Goal: Task Accomplishment & Management: Contribute content

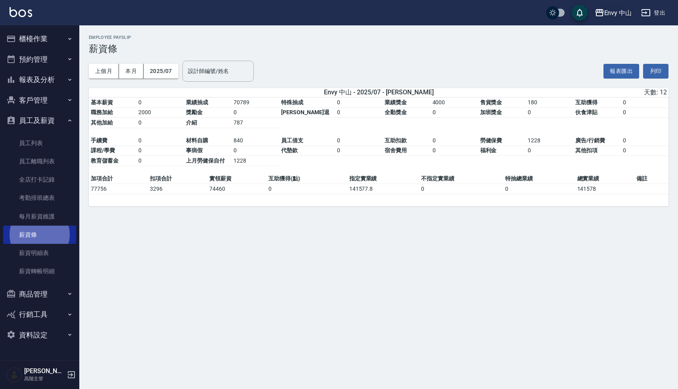
click at [609, 17] on div "Envy 中山" at bounding box center [619, 13] width 28 height 10
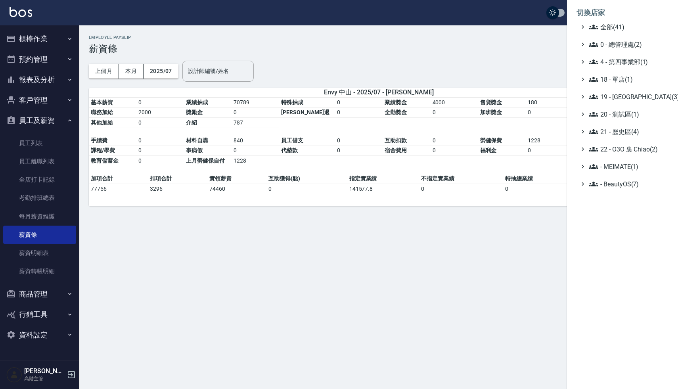
click at [499, 255] on div at bounding box center [339, 194] width 678 height 389
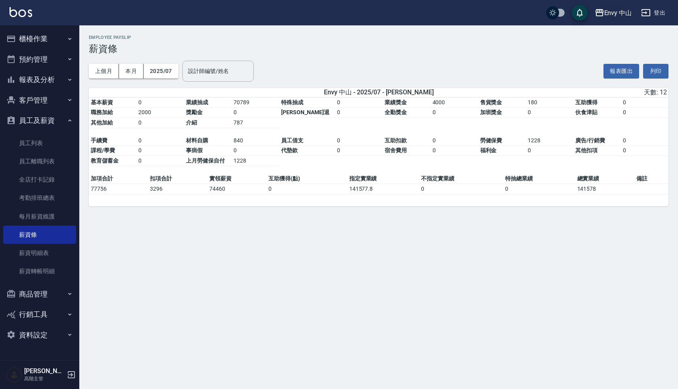
click at [612, 10] on div "Envy 中山" at bounding box center [619, 13] width 28 height 10
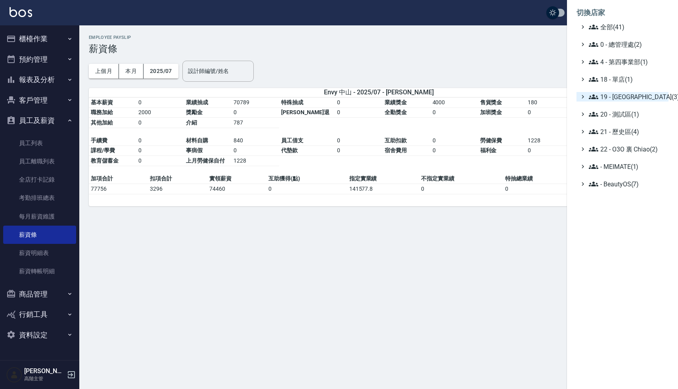
click at [626, 100] on span "19 - 新城區(3)" at bounding box center [627, 97] width 77 height 10
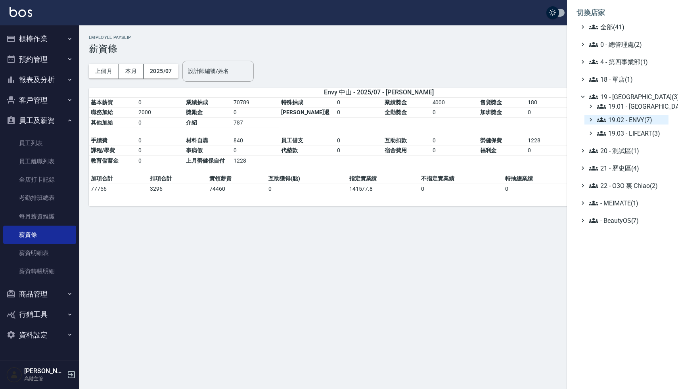
click at [629, 117] on span "19.02 - ENVY(7)" at bounding box center [631, 120] width 69 height 10
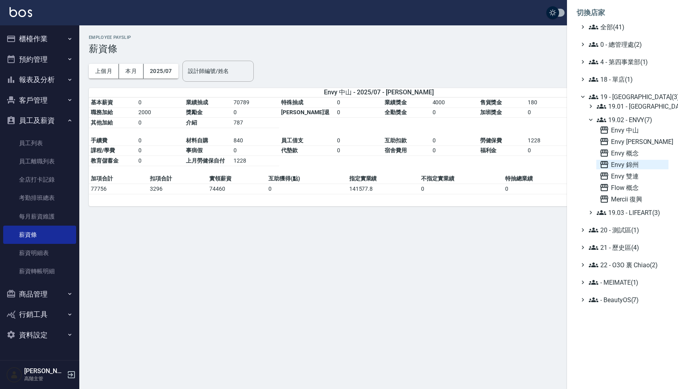
click at [635, 160] on span "Envy 錦州" at bounding box center [633, 165] width 66 height 10
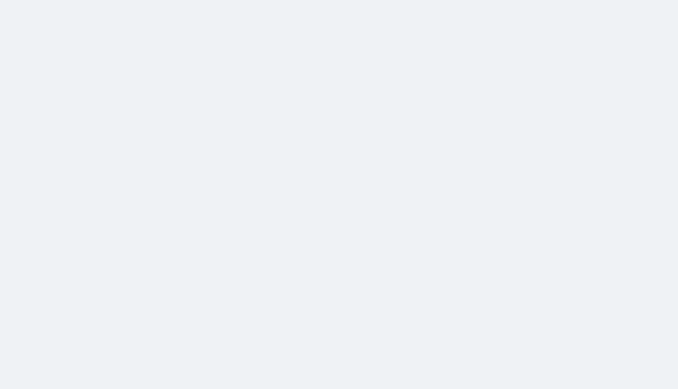
click at [250, 0] on html at bounding box center [339, 0] width 678 height 0
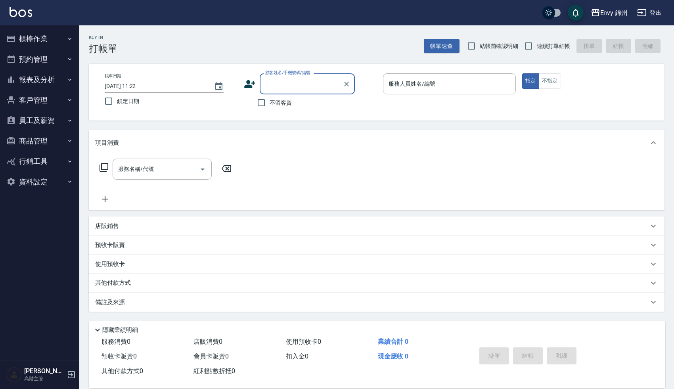
click at [42, 143] on button "商品管理" at bounding box center [39, 141] width 73 height 21
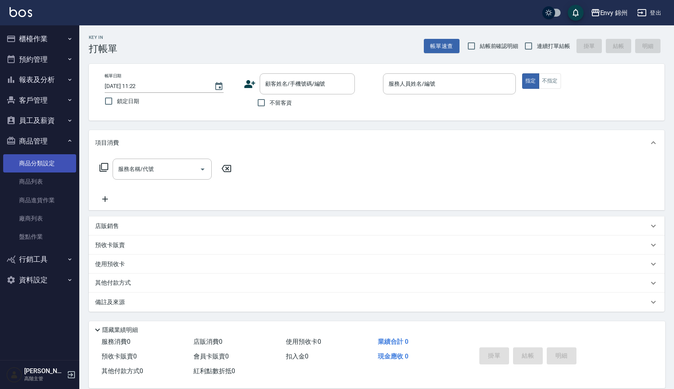
click at [44, 165] on link "商品分類設定" at bounding box center [39, 163] width 73 height 18
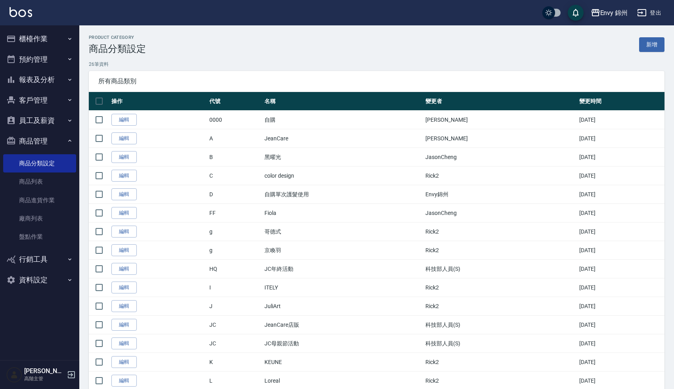
click at [224, 71] on div "所有商品類別" at bounding box center [377, 81] width 576 height 21
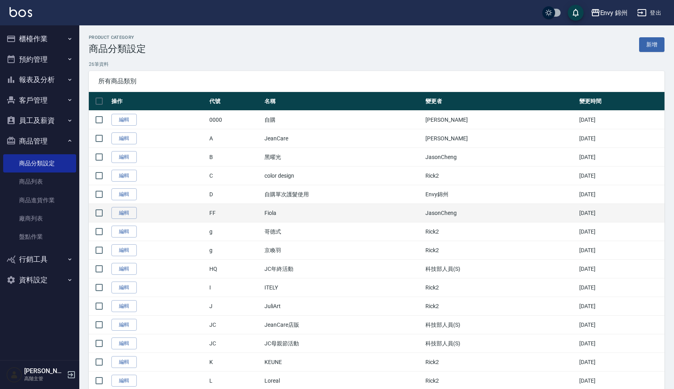
scroll to position [43, 0]
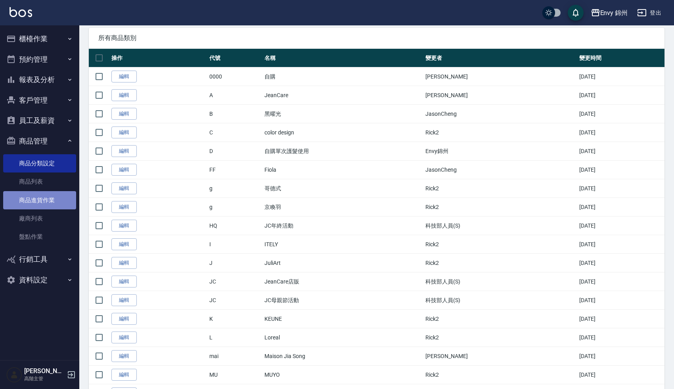
click at [48, 192] on link "商品進貨作業" at bounding box center [39, 200] width 73 height 18
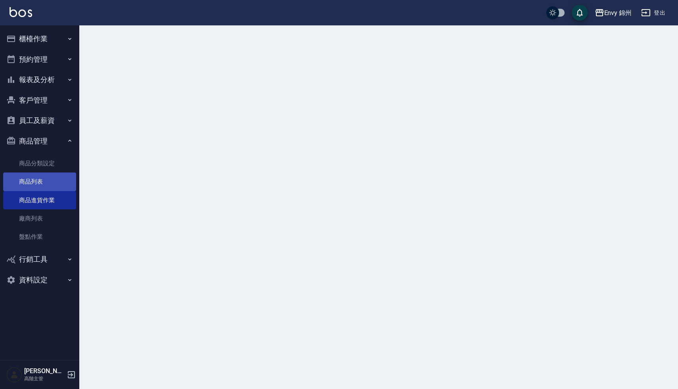
click at [48, 184] on link "商品列表" at bounding box center [39, 182] width 73 height 18
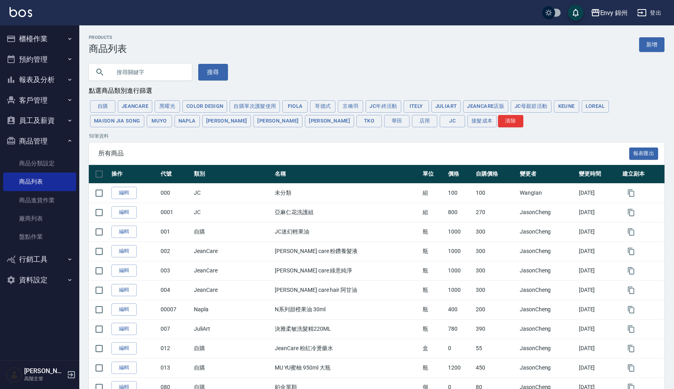
click at [239, 144] on div "所有商品 報表匯出" at bounding box center [377, 154] width 576 height 22
click at [384, 123] on button "華田" at bounding box center [396, 121] width 25 height 12
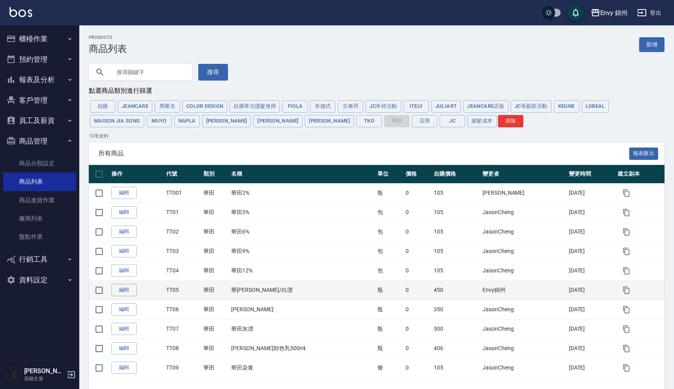
scroll to position [27, 0]
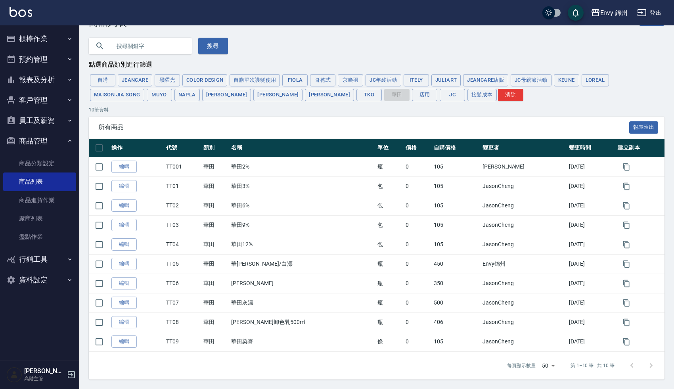
click at [278, 369] on div "每頁顯示數量 50 50 第 1–10 筆 共 10 筆" at bounding box center [377, 366] width 576 height 28
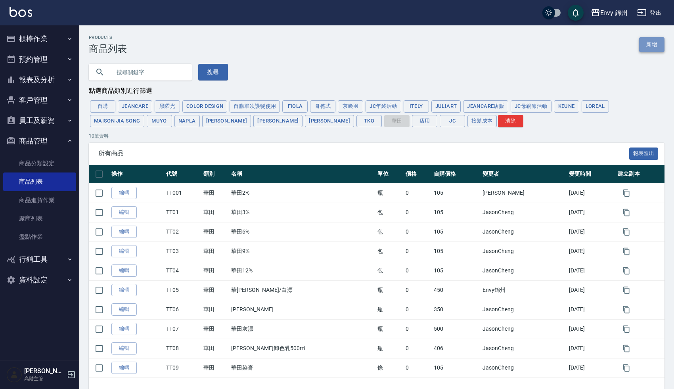
click at [657, 43] on link "新增" at bounding box center [651, 44] width 25 height 15
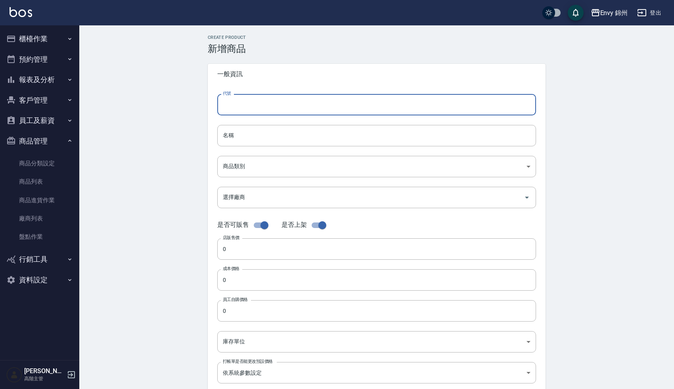
click at [238, 112] on input "代號" at bounding box center [376, 104] width 319 height 21
type input "Ｔ"
type input "TT099"
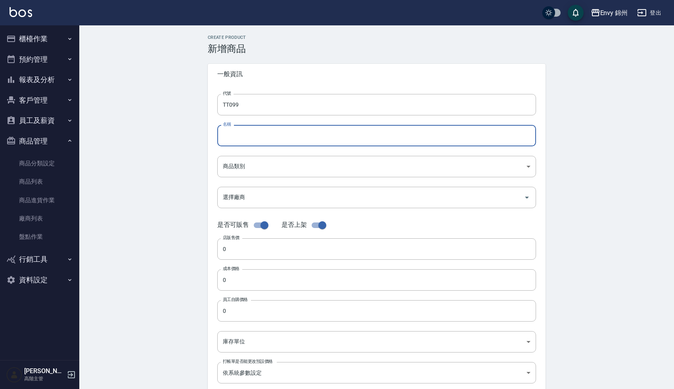
click at [238, 134] on input "名稱" at bounding box center [376, 135] width 319 height 21
paste input "泡泡慕絲， 目前是買一送一，"
click at [250, 138] on input "泡泡慕絲， 目前是買一送一，" at bounding box center [376, 135] width 319 height 21
click at [278, 138] on input "泡泡慕絲(買一送一)" at bounding box center [376, 135] width 319 height 21
click at [248, 136] on input "泡泡慕絲(買一送一)" at bounding box center [376, 135] width 319 height 21
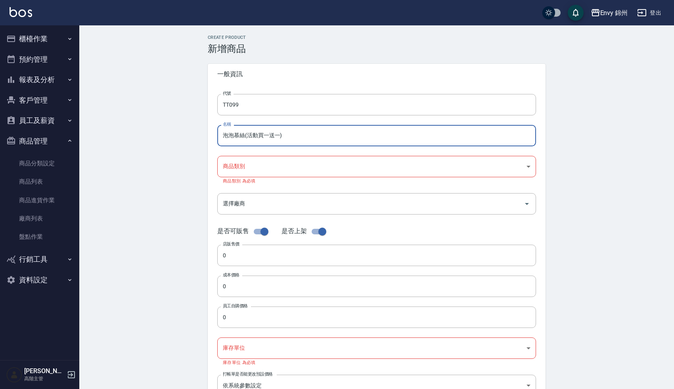
type input "泡泡慕絲(活動買一送一)"
click at [184, 196] on div "Create Product 新增商品 一般資訊 代號 TT099 代號 名稱 泡泡慕絲(活動買一送一) 名稱 商品類別 ​ 商品類別 商品類別 為必填 …" at bounding box center [376, 292] width 595 height 535
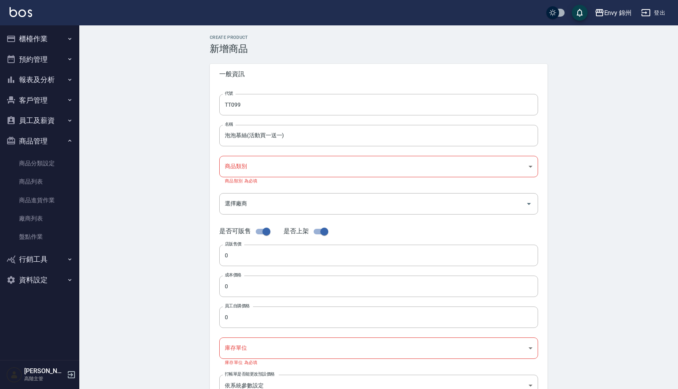
click at [243, 172] on body "Envy 錦州 登出 櫃檯作業 打帳單 帳單列表 掛單列表 座位開單 營業儀表板 現金收支登錄 高階收支登錄 材料自購登錄 每日結帳 排班表 現場電腦打卡 掃…" at bounding box center [339, 280] width 678 height 560
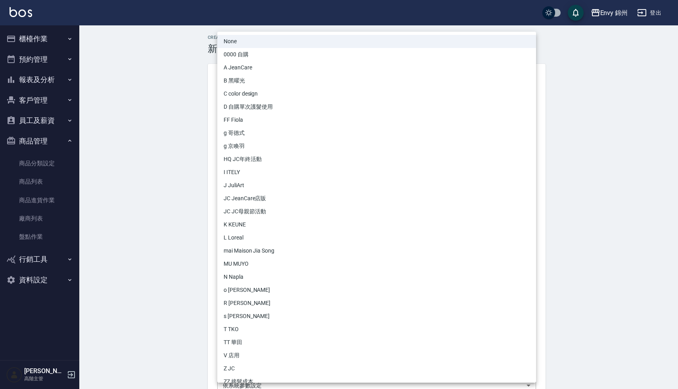
click at [244, 341] on li "TT 華田" at bounding box center [376, 342] width 319 height 13
type input "af63225c-d095-4272-b5c9-6cdb32047ba5"
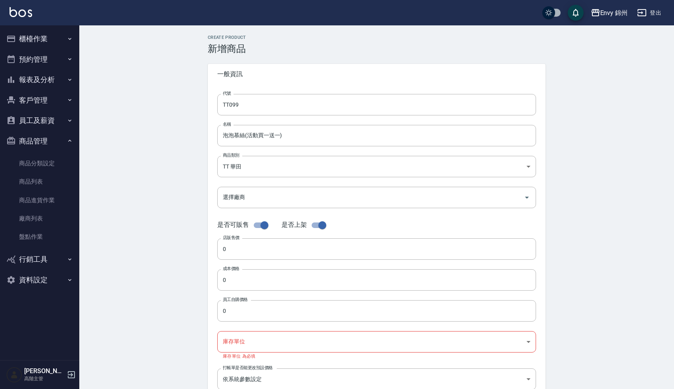
click at [171, 252] on div "Create Product 新增商品 一般資訊 代號 TT099 代號 名稱 泡泡慕絲(活動買一送一) 名稱 商品類別 TT 華田 af63225c-d…" at bounding box center [376, 289] width 595 height 528
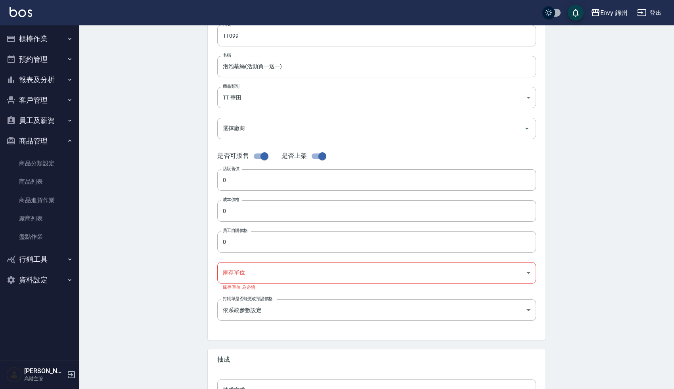
scroll to position [71, 0]
click at [320, 154] on input "checkbox" at bounding box center [322, 154] width 45 height 15
checkbox input "false"
click at [170, 257] on div "Create Product 新增商品 一般資訊 代號 TT099 代號 名稱 泡泡慕絲(活動買一送一) 名稱 商品類別 TT 華田 af63225c-d…" at bounding box center [376, 219] width 595 height 528
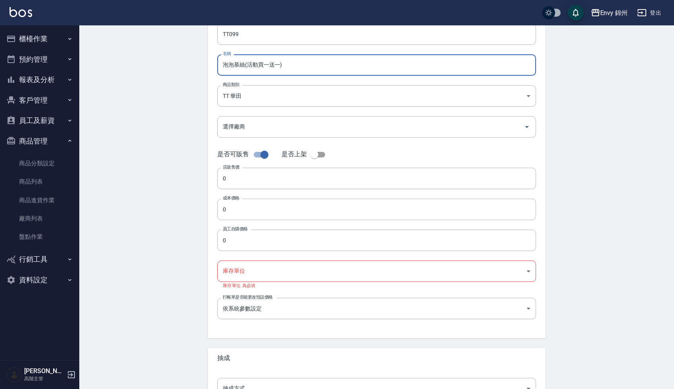
click at [244, 66] on input "泡泡慕絲(活動買一送一)" at bounding box center [376, 64] width 319 height 21
click at [274, 64] on input "泡泡慕絲300ml(活動買一送一)" at bounding box center [376, 64] width 319 height 21
click at [260, 63] on input "泡泡慕絲300ml(買一送一)" at bounding box center [376, 64] width 319 height 21
type input "泡泡慕絲300ml (買一送一)"
click at [293, 94] on body "Envy 錦州 登出 櫃檯作業 打帳單 帳單列表 掛單列表 座位開單 營業儀表板 現金收支登錄 高階收支登錄 材料自購登錄 每日結帳 排班表 現場電腦打卡 掃…" at bounding box center [337, 206] width 674 height 554
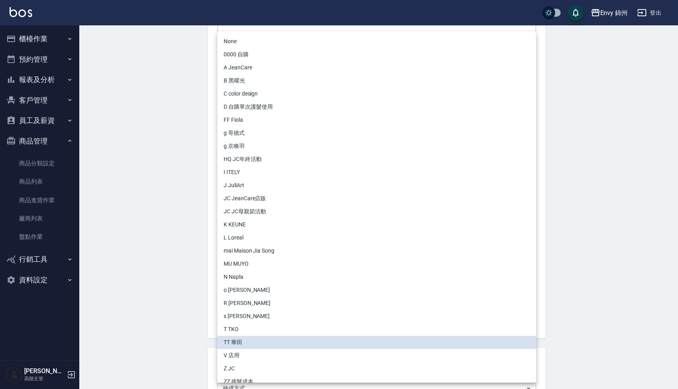
click at [186, 188] on div at bounding box center [339, 194] width 678 height 389
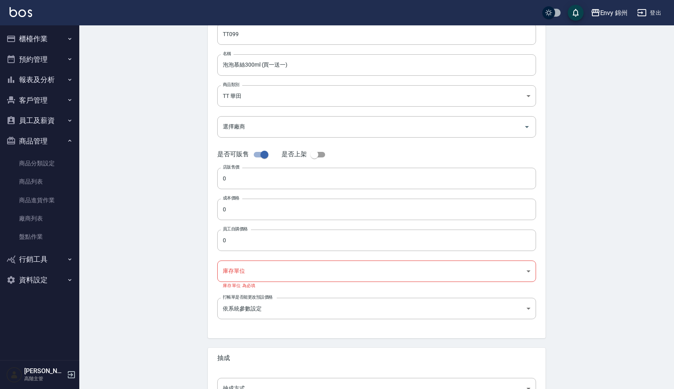
click at [148, 273] on div "Create Product 新增商品 一般資訊 代號 TT099 代號 名稱 泡泡慕絲300ml (買一送一) 名稱 商品類別 TT 華田 af6322…" at bounding box center [376, 219] width 595 height 528
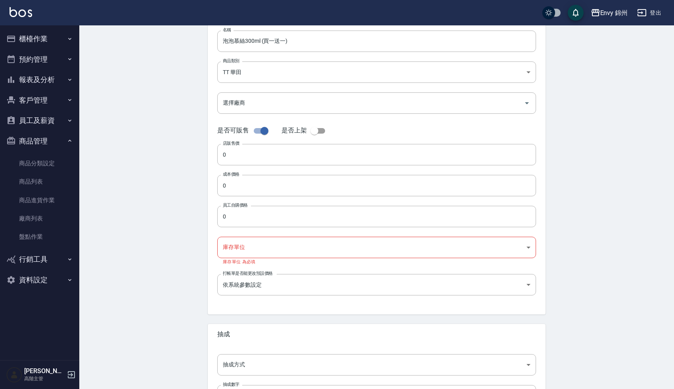
scroll to position [131, 0]
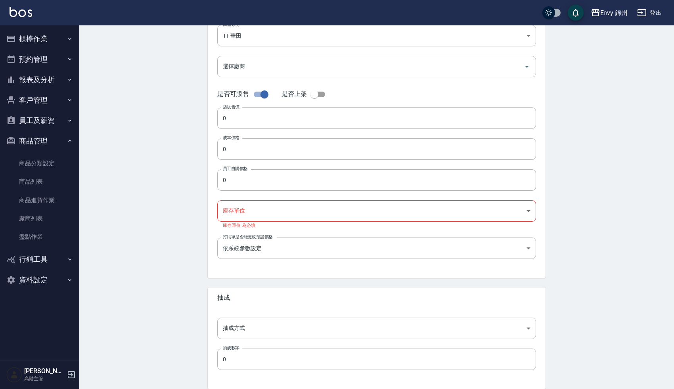
click at [139, 291] on div "Create Product 新增商品 一般資訊 代號 TT099 代號 名稱 泡泡慕絲300ml (買一送一) 名稱 商品類別 TT 華田 af6322…" at bounding box center [376, 158] width 595 height 528
click at [151, 280] on div "Create Product 新增商品 一般資訊 代號 TT099 代號 名稱 泡泡慕絲300ml (買一送一) 名稱 商品類別 TT 華田 af6322…" at bounding box center [376, 158] width 595 height 528
click at [148, 164] on div "Create Product 新增商品 一般資訊 代號 TT099 代號 名稱 泡泡慕絲300ml (買一送一) 名稱 商品類別 TT 華田 af6322…" at bounding box center [376, 158] width 595 height 528
click at [143, 141] on div "Create Product 新增商品 一般資訊 代號 TT099 代號 名稱 泡泡慕絲300ml (買一送一) 名稱 商品類別 TT 華田 af6322…" at bounding box center [376, 158] width 595 height 528
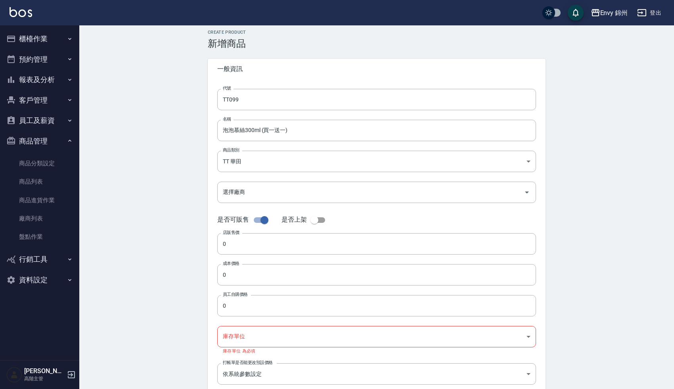
scroll to position [0, 0]
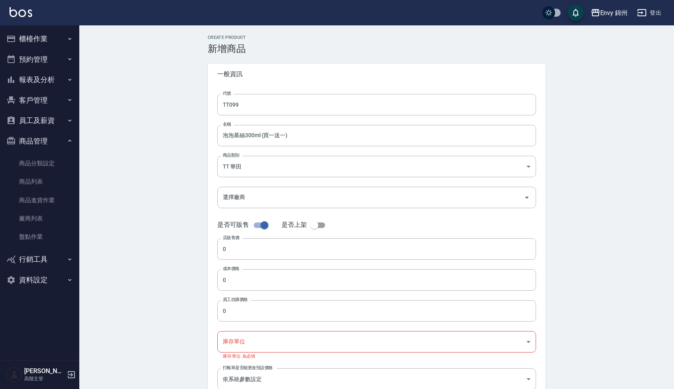
click at [181, 173] on div "Create Product 新增商品 一般資訊 代號 TT099 代號 名稱 泡泡慕絲300ml (買一送一) 名稱 商品類別 TT 華田 af6322…" at bounding box center [376, 289] width 595 height 528
click at [191, 291] on div "Create Product 新增商品 一般資訊 代號 TT099 代號 名稱 泡泡慕絲300ml (買一送一) 名稱 商品類別 TT 華田 af6322…" at bounding box center [376, 289] width 595 height 528
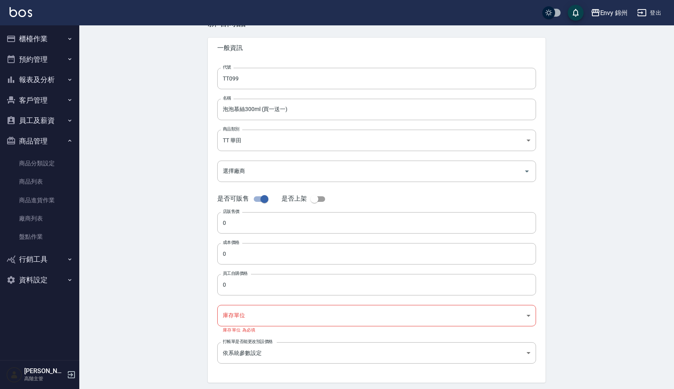
scroll to position [29, 0]
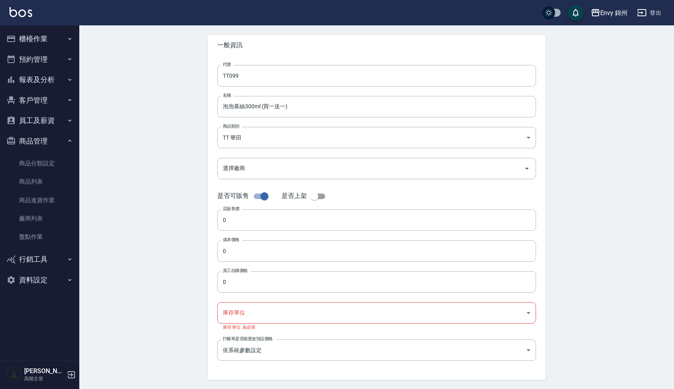
click at [157, 242] on div "Create Product 新增商品 一般資訊 代號 TT099 代號 名稱 泡泡慕絲300ml (買一送一) 名稱 商品類別 TT 華田 af6322…" at bounding box center [376, 260] width 595 height 528
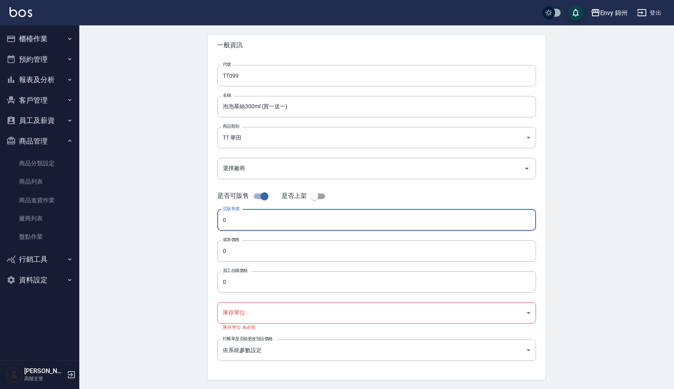
click at [230, 223] on input "0" at bounding box center [376, 219] width 319 height 21
type input "980"
click at [223, 253] on input "0" at bounding box center [376, 250] width 319 height 21
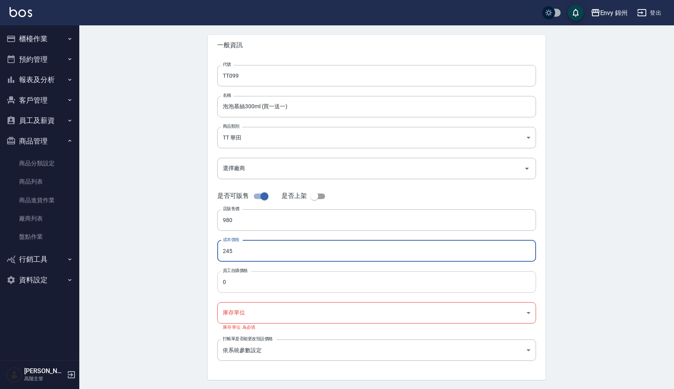
type input "245"
click at [225, 283] on input "0" at bounding box center [376, 281] width 319 height 21
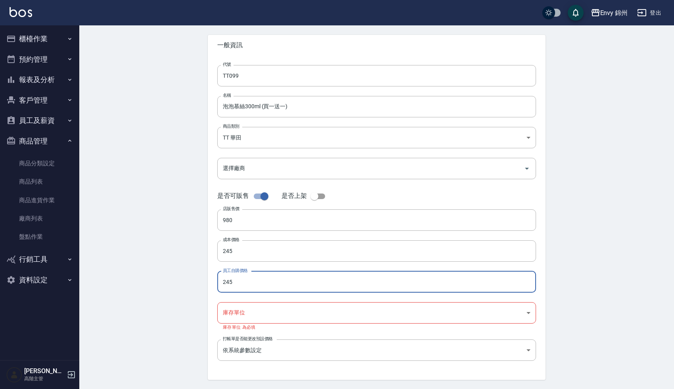
type input "245"
click at [139, 326] on div "Create Product 新增商品 一般資訊 代號 TT099 代號 名稱 泡泡慕絲300ml (買一送一) 名稱 商品類別 TT 華田 af6322…" at bounding box center [376, 260] width 595 height 528
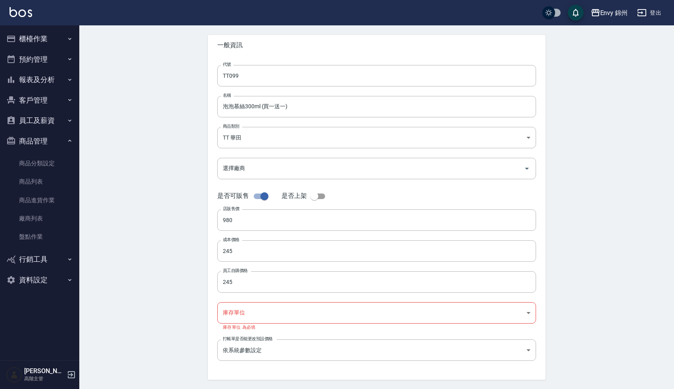
click at [248, 313] on body "Envy 錦州 登出 櫃檯作業 打帳單 帳單列表 掛單列表 座位開單 營業儀表板 現金收支登錄 高階收支登錄 材料自購登錄 每日結帳 排班表 現場電腦打卡 掃…" at bounding box center [337, 248] width 674 height 554
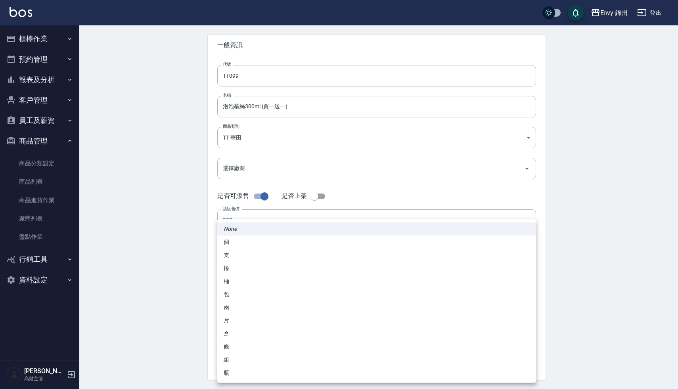
click at [238, 372] on li "瓶" at bounding box center [376, 373] width 319 height 13
type input "瓶"
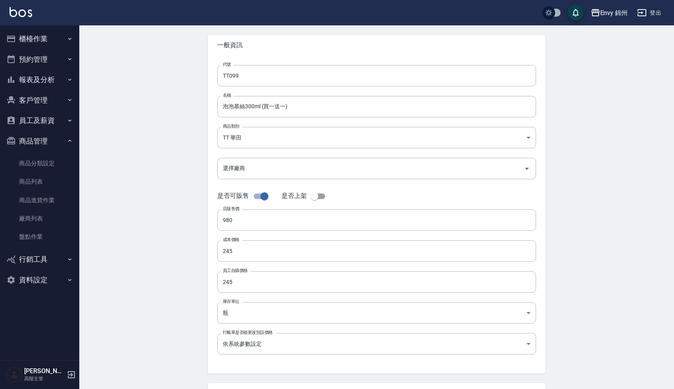
click at [157, 335] on div "Create Product 新增商品 一般資訊 代號 TT099 代號 名稱 泡泡慕絲300ml (買一送一) 名稱 商品類別 TT 華田 af6322…" at bounding box center [376, 257] width 595 height 522
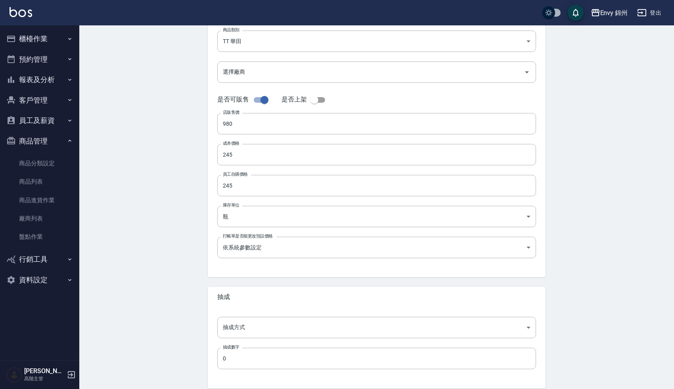
scroll to position [158, 0]
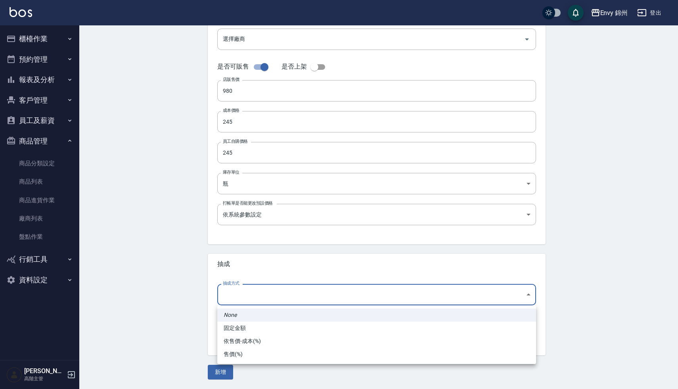
click at [248, 296] on body "Envy 錦州 登出 櫃檯作業 打帳單 帳單列表 掛單列表 座位開單 營業儀表板 現金收支登錄 高階收支登錄 材料自購登錄 每日結帳 排班表 現場電腦打卡 掃…" at bounding box center [339, 115] width 678 height 547
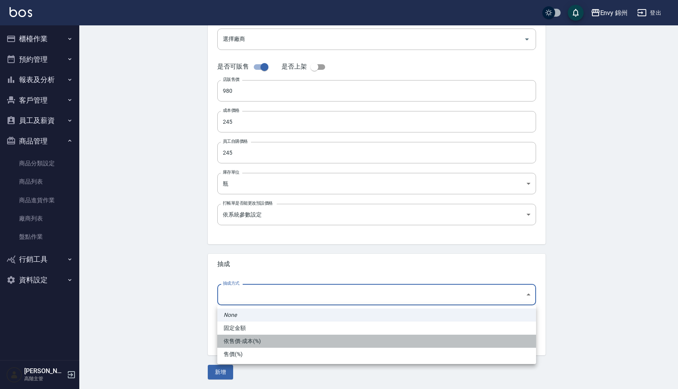
click at [248, 335] on li "依售價-成本(%)" at bounding box center [376, 341] width 319 height 13
type input "byCost"
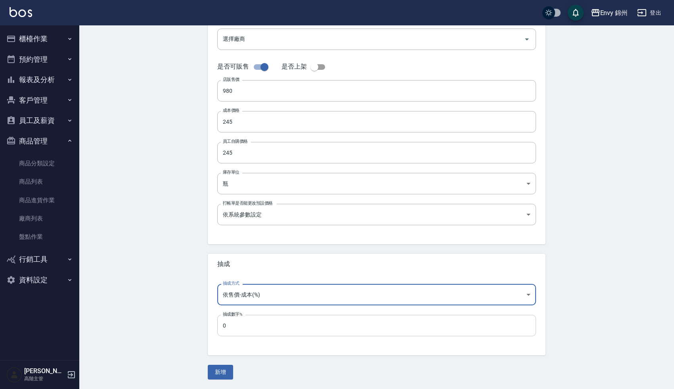
click at [229, 325] on input "0" at bounding box center [376, 325] width 319 height 21
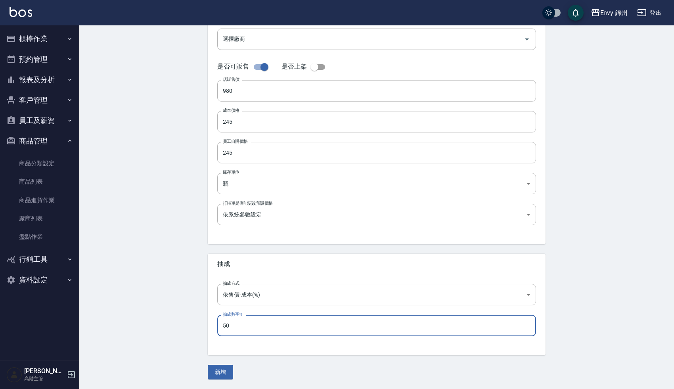
type input "50"
click at [163, 321] on div "Create Product 新增商品 一般資訊 代號 TT099 代號 名稱 泡泡慕絲300ml (買一送一) 名稱 商品類別 TT 華田 af6322…" at bounding box center [376, 128] width 595 height 522
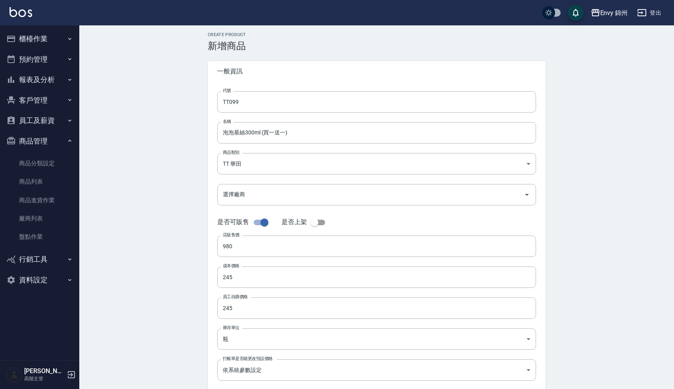
scroll to position [0, 0]
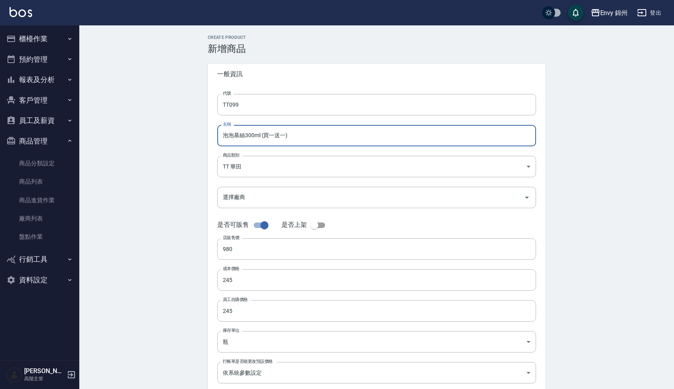
drag, startPoint x: 223, startPoint y: 134, endPoint x: 304, endPoint y: 139, distance: 81.1
click at [304, 139] on input "泡泡慕絲300ml (買一送一)" at bounding box center [376, 135] width 319 height 21
click at [165, 215] on div "Create Product 新增商品 一般資訊 代號 TT099 代號 名稱 泡泡慕絲300ml (買一送一) 名稱 商品類別 TT 華田 af6322…" at bounding box center [376, 286] width 595 height 522
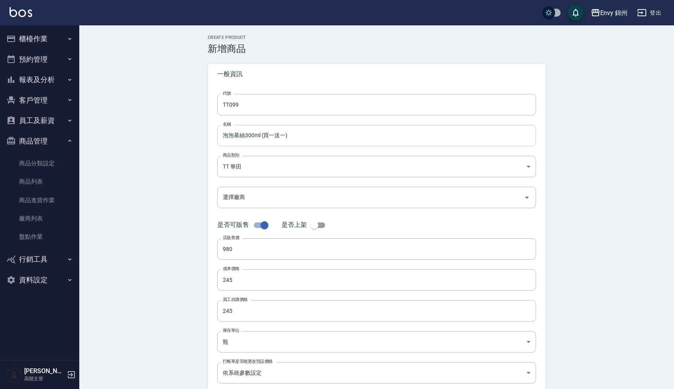
click at [223, 137] on input "泡泡慕絲300ml (買一送一)" at bounding box center [376, 135] width 319 height 21
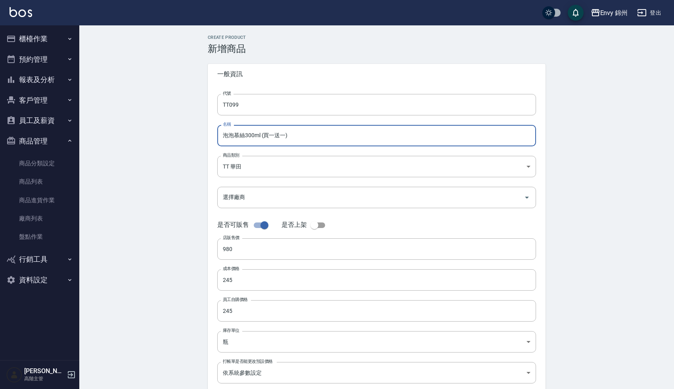
click at [265, 136] on input "泡泡慕絲300ml (買一送一)" at bounding box center [376, 135] width 319 height 21
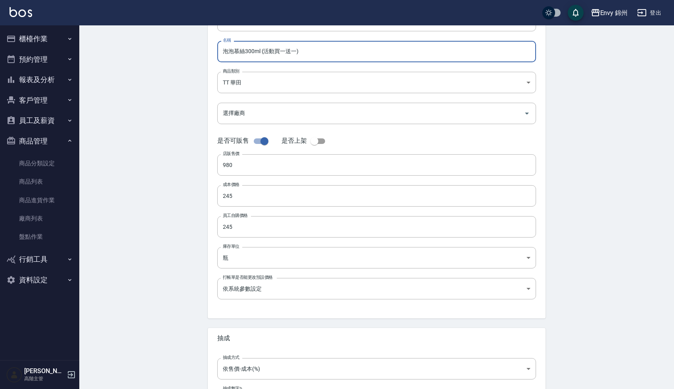
scroll to position [158, 0]
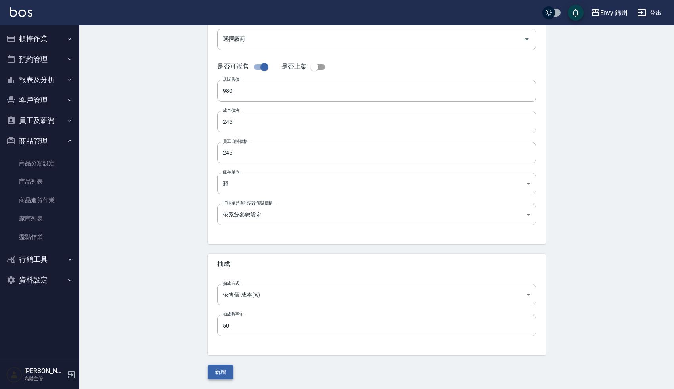
type input "泡泡慕絲300ml (活動買一送一)"
click at [218, 371] on button "新增" at bounding box center [220, 372] width 25 height 15
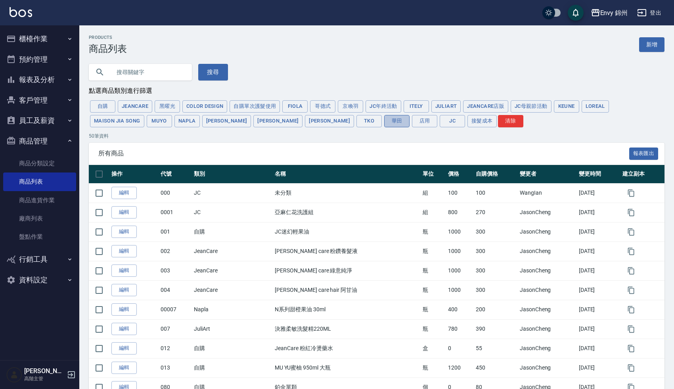
click at [384, 121] on button "華田" at bounding box center [396, 121] width 25 height 12
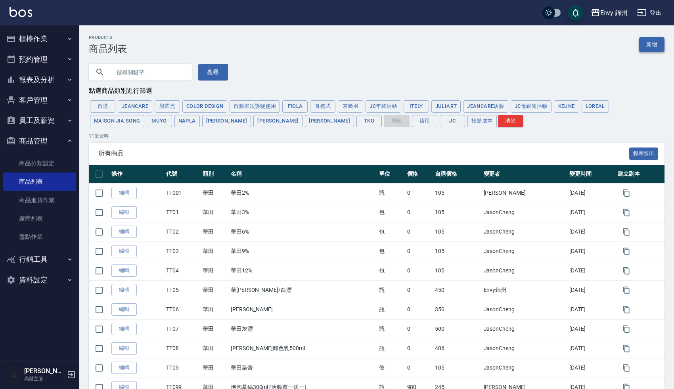
click at [649, 42] on link "新增" at bounding box center [651, 44] width 25 height 15
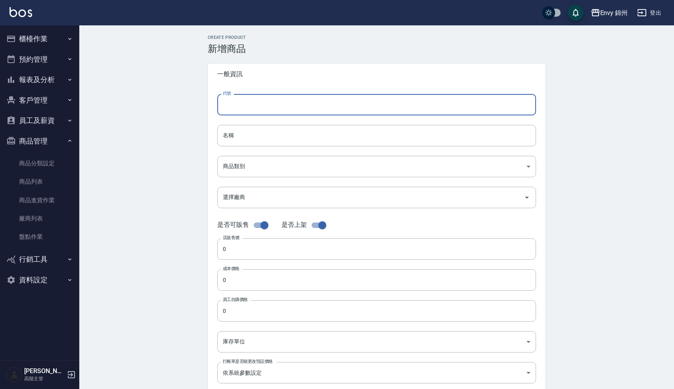
click at [276, 104] on input "代號" at bounding box center [376, 104] width 319 height 21
type input "Ｔ"
type input "TT0999"
click at [238, 136] on input "名稱" at bounding box center [376, 135] width 319 height 21
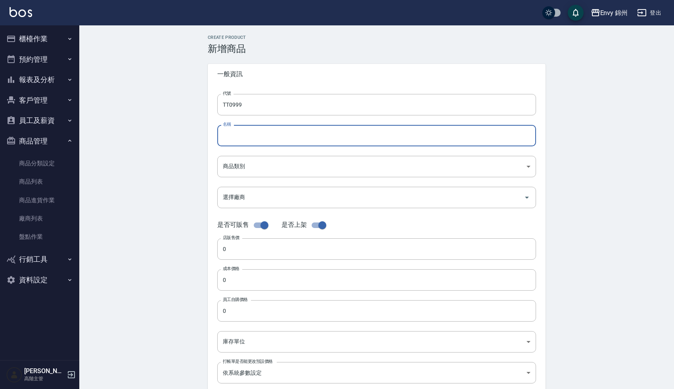
paste input "泡泡慕絲300ml (買一送一)"
drag, startPoint x: 261, startPoint y: 136, endPoint x: 313, endPoint y: 139, distance: 52.4
click at [313, 140] on input "泡泡慕絲300ml (買一送一)" at bounding box center [376, 135] width 319 height 21
click at [244, 138] on input "泡泡慕絲300ml" at bounding box center [376, 135] width 319 height 21
type input "泡泡慕絲 300ml"
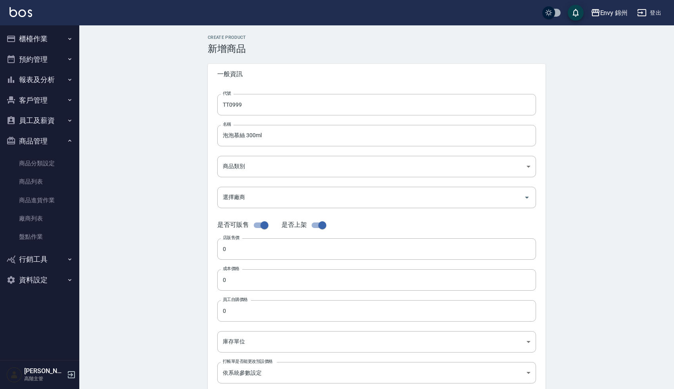
click at [153, 269] on div "Create Product 新增商品 一般資訊 代號 TT0999 代號 名稱 泡泡慕絲 300ml 名稱 商品類別 ​ 商品類別 選擇廠商 選擇廠商 …" at bounding box center [376, 286] width 595 height 522
click at [247, 167] on body "Envy 錦州 登出 櫃檯作業 打帳單 帳單列表 掛單列表 座位開單 營業儀表板 現金收支登錄 高階收支登錄 材料自購登錄 每日結帳 排班表 現場電腦打卡 掃…" at bounding box center [339, 273] width 678 height 547
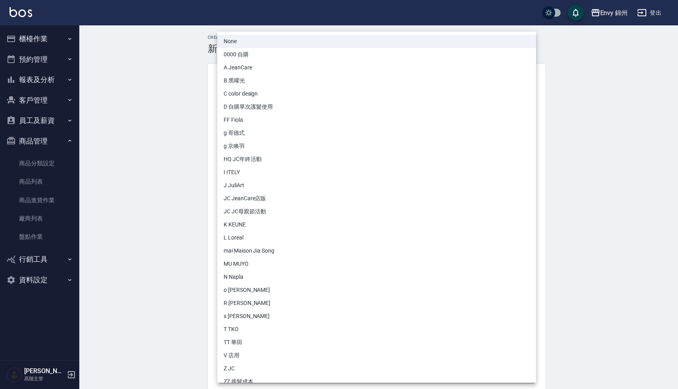
click at [246, 342] on li "TT 華田" at bounding box center [376, 342] width 319 height 13
type input "af63225c-d095-4272-b5c9-6cdb32047ba5"
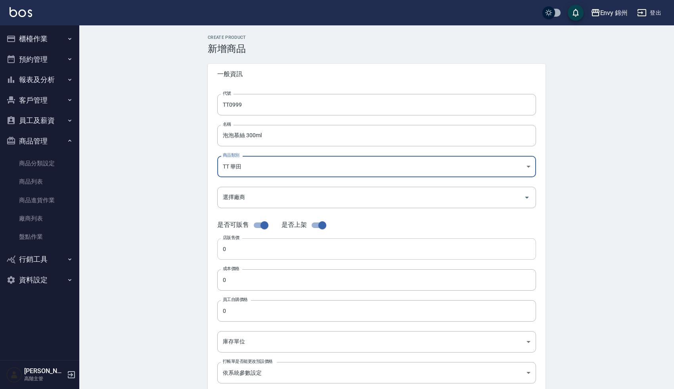
click at [227, 254] on input "0" at bounding box center [376, 248] width 319 height 21
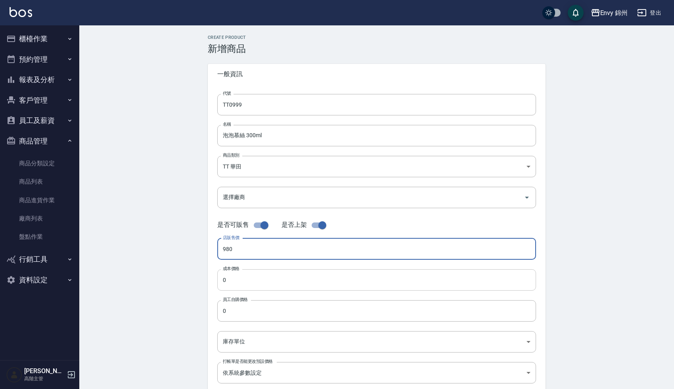
type input "980"
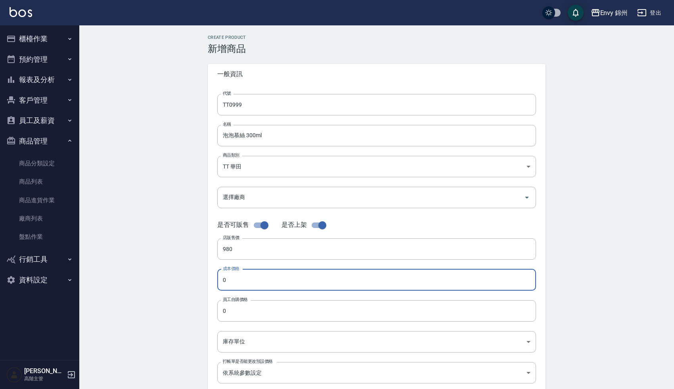
click at [219, 283] on input "0" at bounding box center [376, 279] width 319 height 21
type input "490"
click at [226, 313] on input "0" at bounding box center [376, 310] width 319 height 21
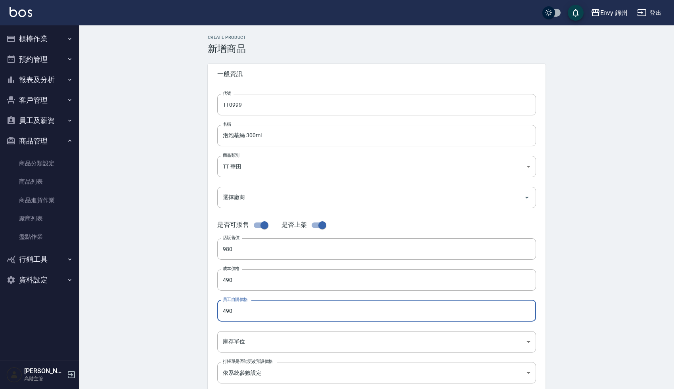
type input "490"
click at [171, 319] on div "Create Product 新增商品 一般資訊 代號 TT0999 代號 名稱 泡泡慕絲 300ml 名稱 商品類別 TT 華田 af63225c-d0…" at bounding box center [376, 286] width 595 height 522
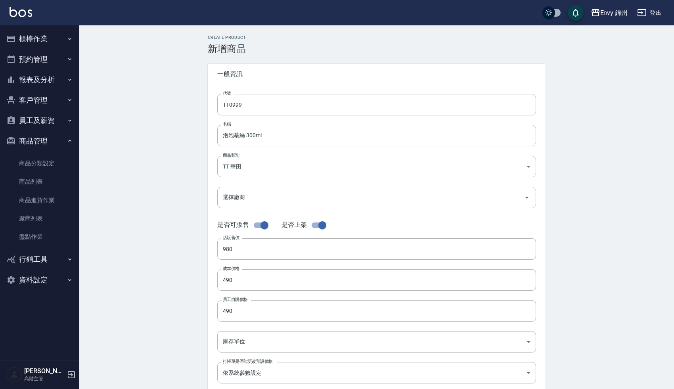
scroll to position [54, 0]
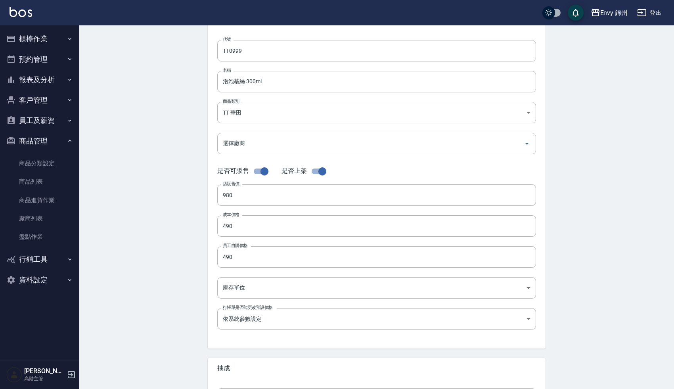
click at [261, 277] on div "代號 TT0999 代號 名稱 泡泡慕絲 300ml 名稱 商品類別 TT 華田 af63225c-d095-4272-b5c9-6cdb32047ba5…" at bounding box center [377, 190] width 338 height 318
click at [259, 283] on body "Envy 錦州 登出 櫃檯作業 打帳單 帳單列表 掛單列表 座位開單 營業儀表板 現金收支登錄 高階收支登錄 材料自購登錄 每日結帳 排班表 現場電腦打卡 掃…" at bounding box center [337, 219] width 674 height 547
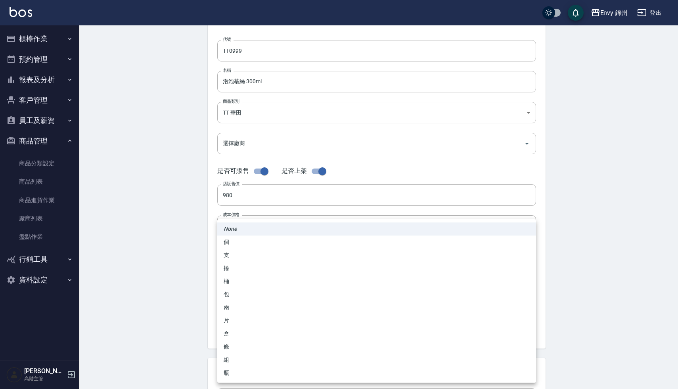
click at [237, 373] on li "瓶" at bounding box center [376, 373] width 319 height 13
type input "瓶"
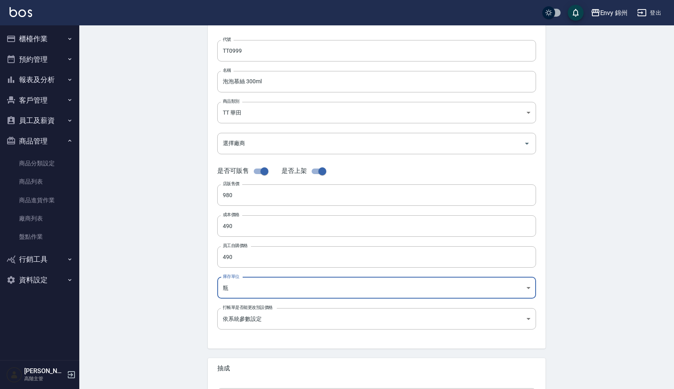
click at [156, 331] on div "Create Product 新增商品 一般資訊 代號 TT0999 代號 名稱 泡泡慕絲 300ml 名稱 商品類別 TT 華田 af63225c-d0…" at bounding box center [376, 232] width 595 height 522
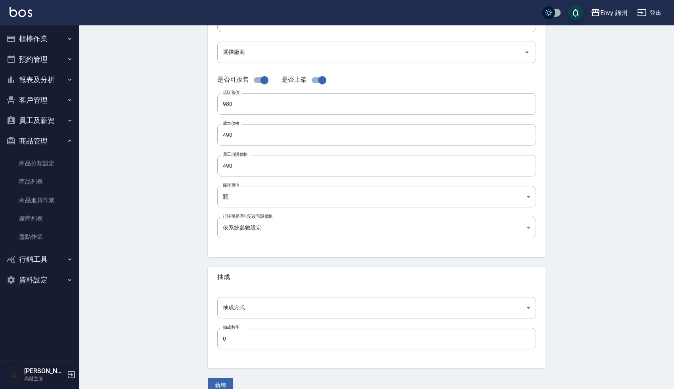
scroll to position [158, 0]
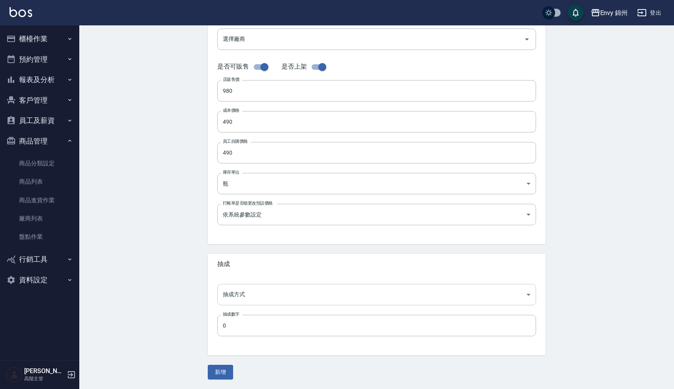
click at [231, 290] on body "Envy 錦州 登出 櫃檯作業 打帳單 帳單列表 掛單列表 座位開單 營業儀表板 現金收支登錄 高階收支登錄 材料自購登錄 每日結帳 排班表 現場電腦打卡 掃…" at bounding box center [337, 115] width 674 height 547
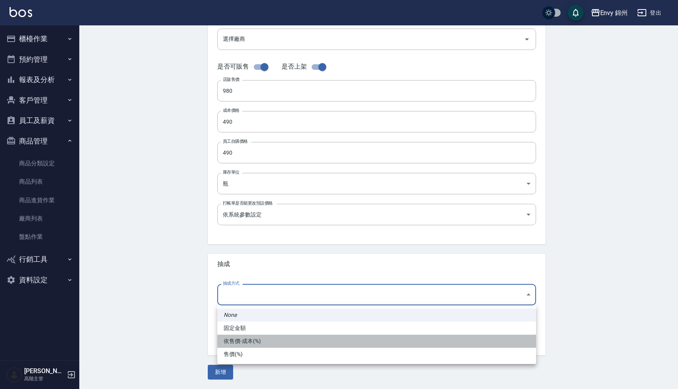
click at [238, 338] on li "依售價-成本(%)" at bounding box center [376, 341] width 319 height 13
type input "byCost"
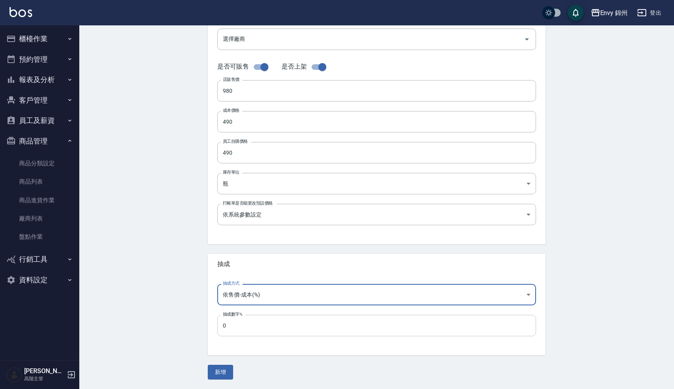
click at [232, 330] on input "0" at bounding box center [376, 325] width 319 height 21
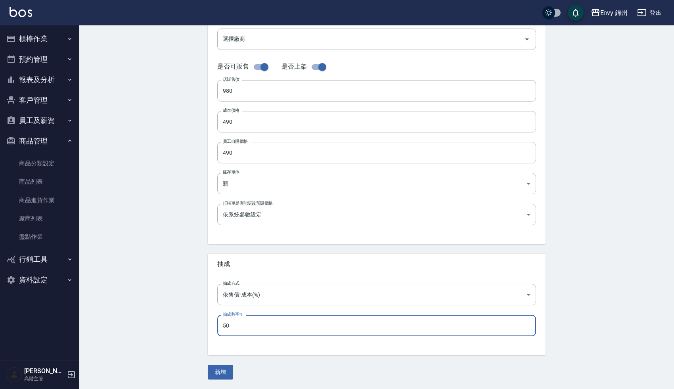
type input "50"
click at [171, 310] on div "Create Product 新增商品 一般資訊 代號 TT0999 代號 名稱 泡泡慕絲 300ml 名稱 商品類別 TT 華田 af63225c-d0…" at bounding box center [376, 128] width 595 height 522
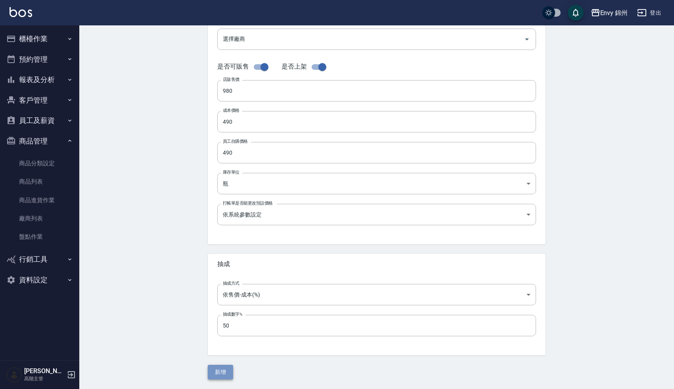
click at [225, 373] on button "新增" at bounding box center [220, 372] width 25 height 15
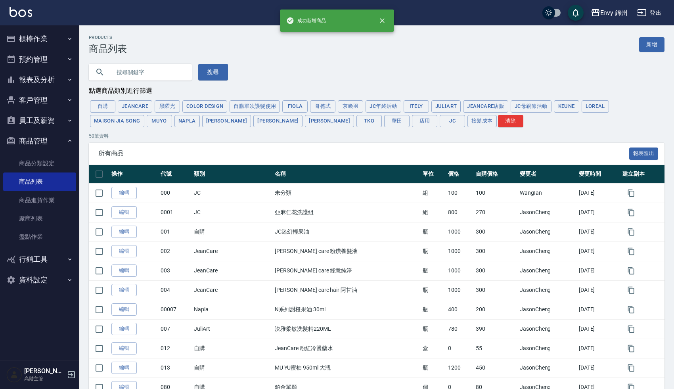
click at [290, 69] on div "搜尋" at bounding box center [372, 67] width 586 height 26
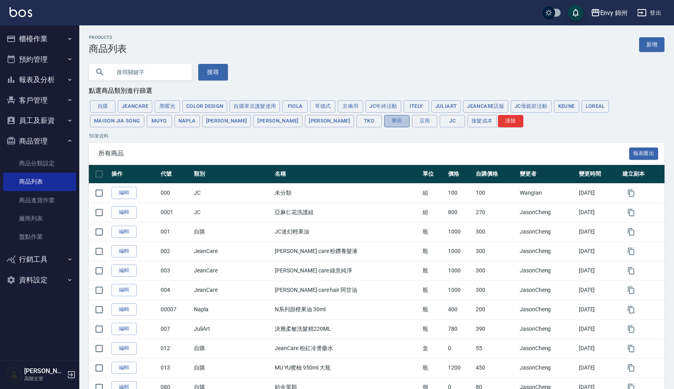
click at [384, 125] on button "華田" at bounding box center [396, 121] width 25 height 12
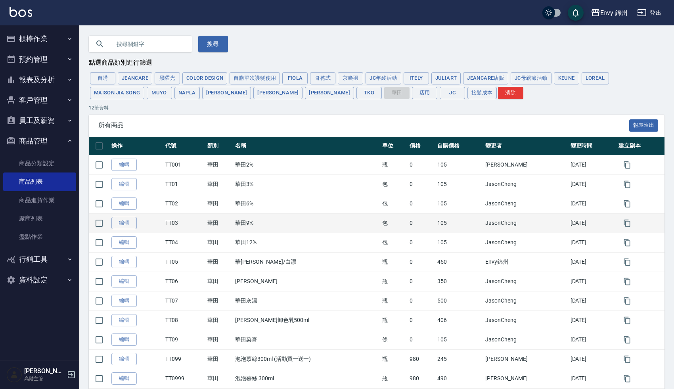
scroll to position [65, 0]
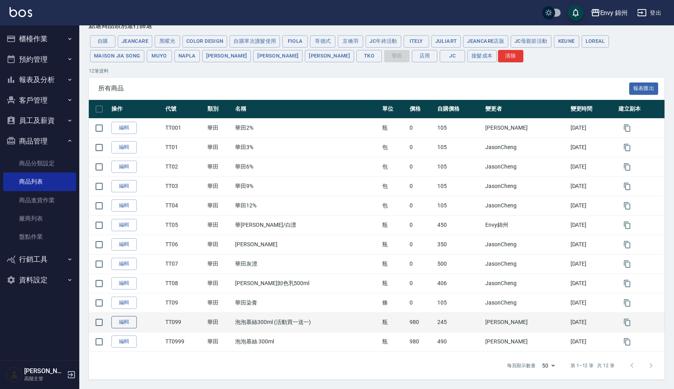
click at [124, 323] on link "編輯" at bounding box center [123, 322] width 25 height 12
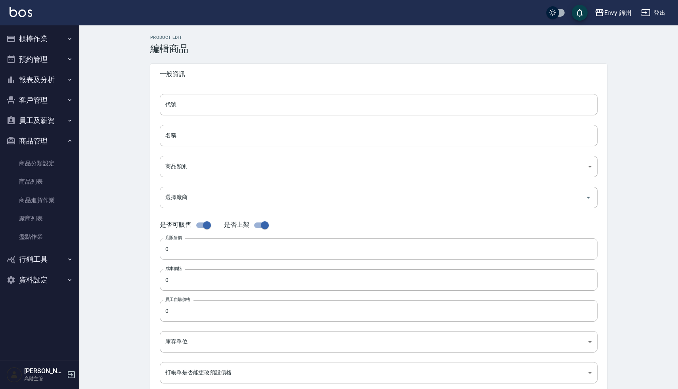
type input "TT099"
type input "泡泡慕絲300ml (活動買一送一)"
type input "af63225c-d095-4272-b5c9-6cdb32047ba5"
checkbox input "false"
type input "980"
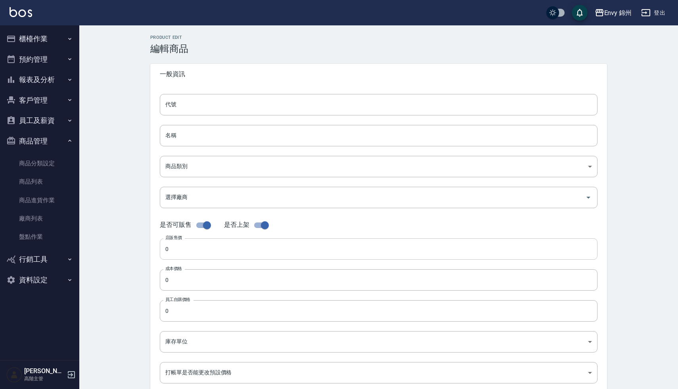
type input "245"
type input "瓶"
type input "UNSET"
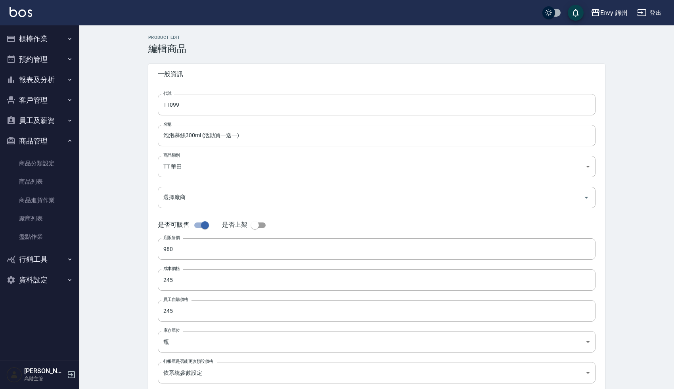
click at [125, 323] on div "Product Edit 編輯商品 一般資訊 代號 TT099 代號 名稱 泡泡慕絲300ml (活動買一送一) 名稱 商品類別 TT 華田 af6322…" at bounding box center [376, 286] width 595 height 522
